Goal: Navigation & Orientation: Go to known website

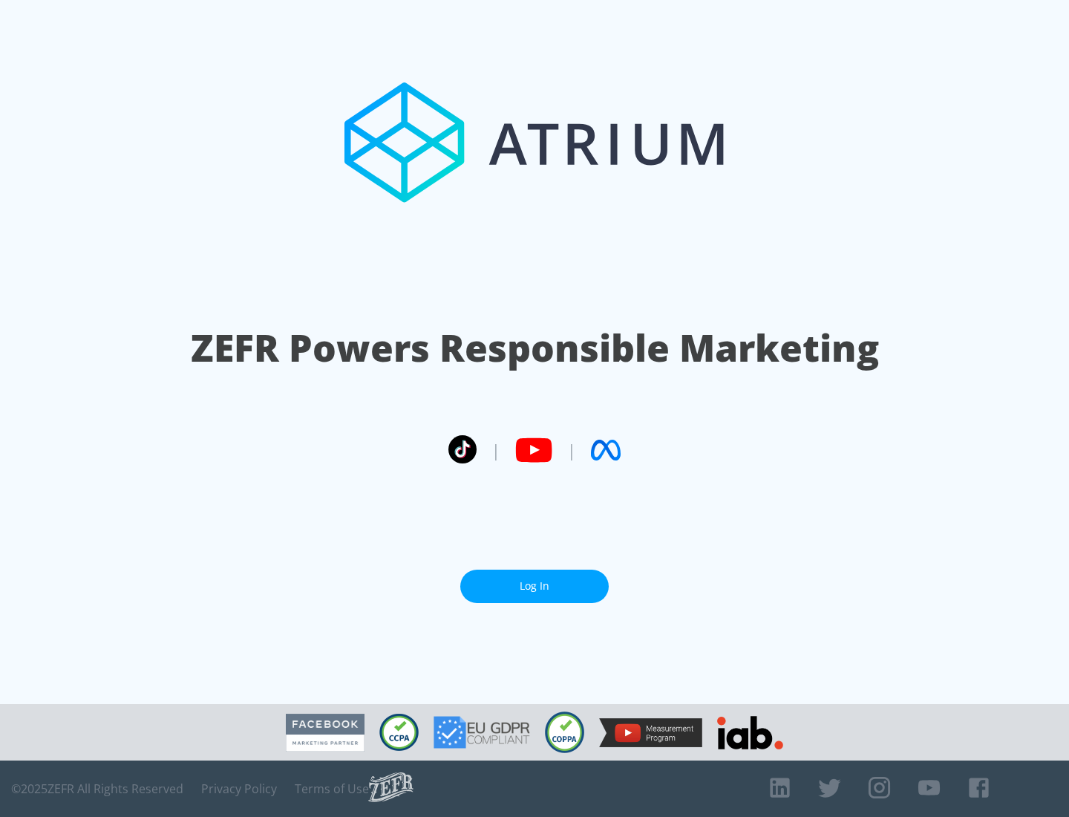
click at [535, 586] on link "Log In" at bounding box center [534, 585] width 148 height 33
